Goal: Check status: Check status

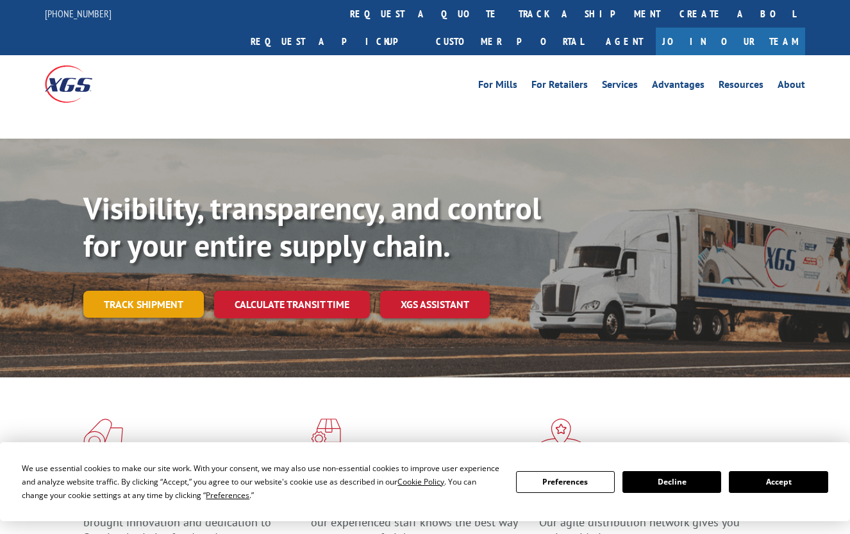
drag, startPoint x: 160, startPoint y: 273, endPoint x: 225, endPoint y: 268, distance: 65.6
click at [159, 291] on link "Track shipment" at bounding box center [143, 304] width 121 height 27
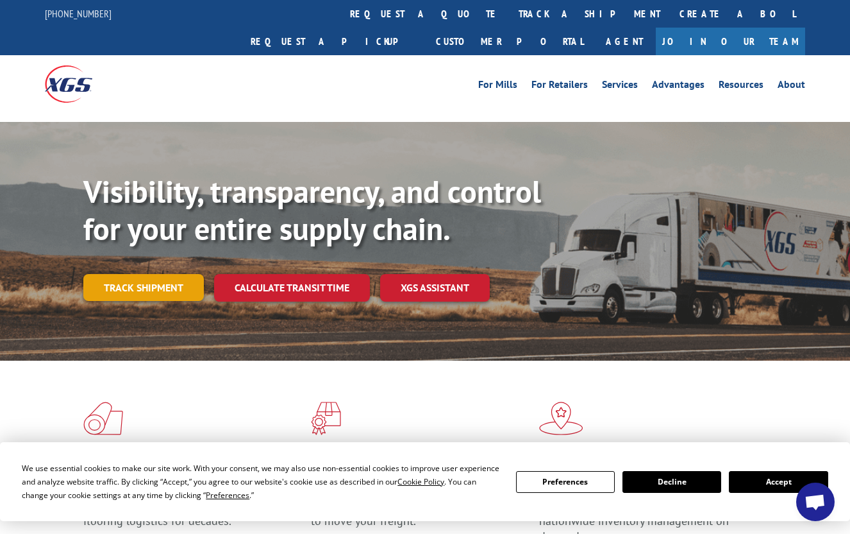
click at [171, 274] on link "Track shipment" at bounding box center [143, 287] width 121 height 27
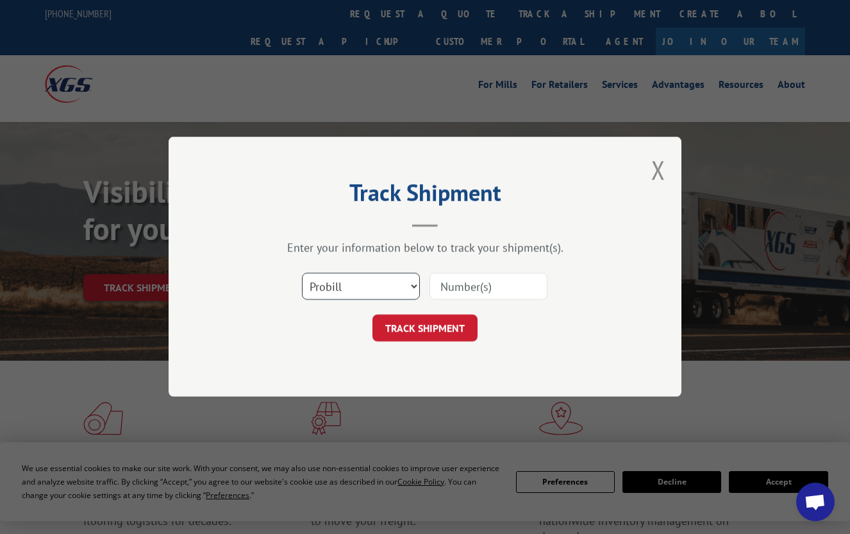
click at [321, 287] on select "Select category... Probill BOL PO" at bounding box center [361, 286] width 118 height 27
select select "po"
click at [302, 273] on select "Select category... Probill BOL PO" at bounding box center [361, 286] width 118 height 27
click at [473, 289] on input at bounding box center [489, 286] width 118 height 27
paste input "43517940"
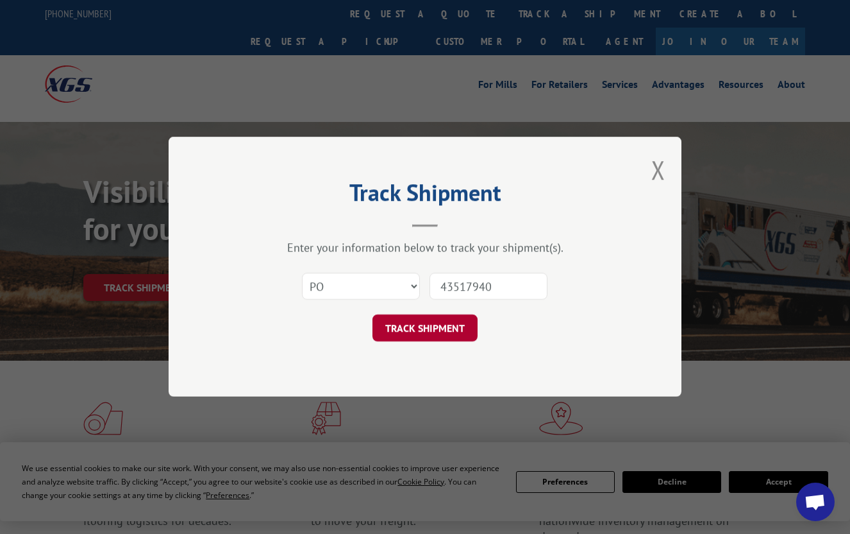
type input "43517940"
drag, startPoint x: 455, startPoint y: 325, endPoint x: 446, endPoint y: 342, distance: 18.9
click at [455, 325] on button "TRACK SHIPMENT" at bounding box center [425, 328] width 105 height 27
